Goal: Find specific page/section: Find specific page/section

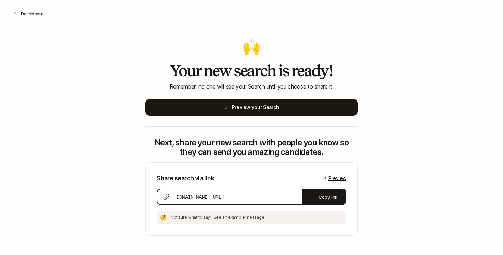
scroll to position [2, 0]
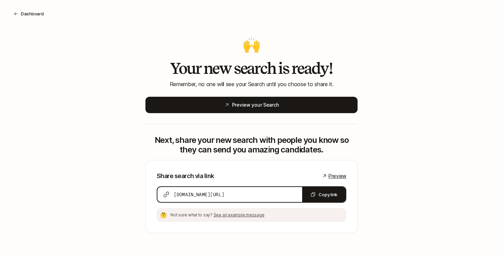
click at [360, 74] on div "🙌 Your new search is ready! Remember, no one will see your Search until you cho…" at bounding box center [251, 144] width 503 height 222
click at [19, 13] on button "Dashboard" at bounding box center [28, 14] width 41 height 12
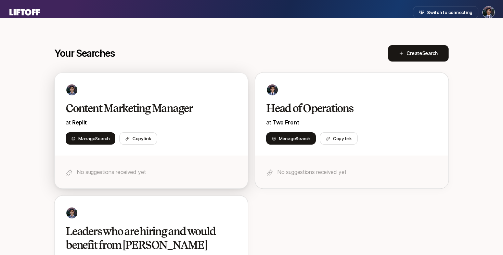
scroll to position [0, 0]
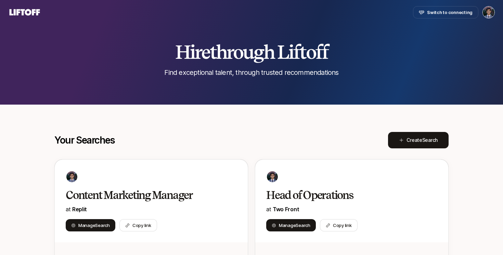
click at [26, 11] on icon at bounding box center [25, 12] width 30 height 6
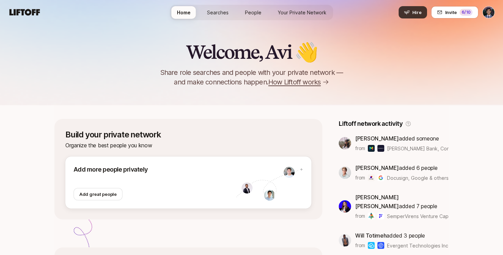
click at [407, 13] on icon at bounding box center [406, 12] width 5 height 5
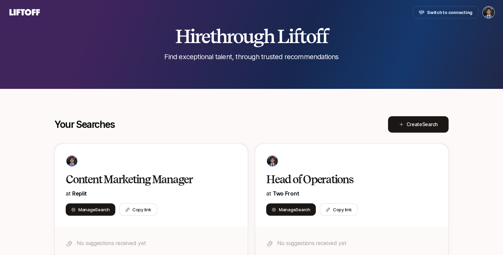
scroll to position [13, 0]
